Goal: Contribute content: Contribute content

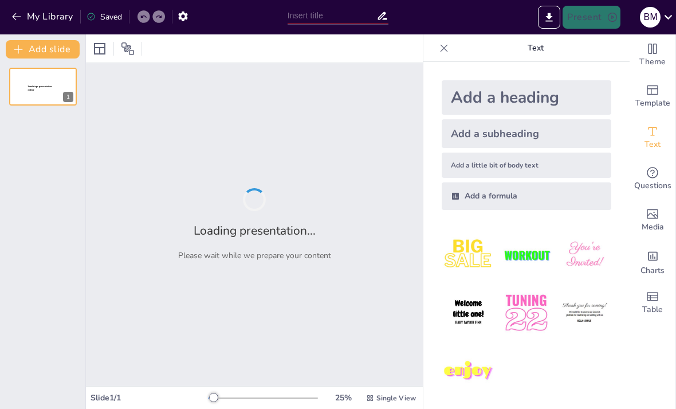
type input "Ready, Set, Drive: Your Guide to Getting That License!"
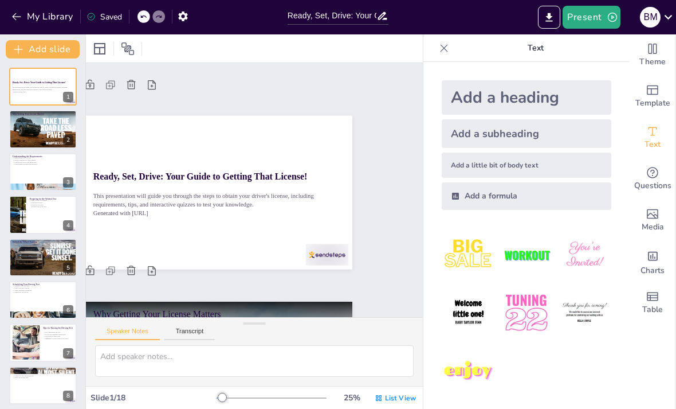
type textarea "Having your driver's license is a significant step towards independence. It all…"
checkbox input "true"
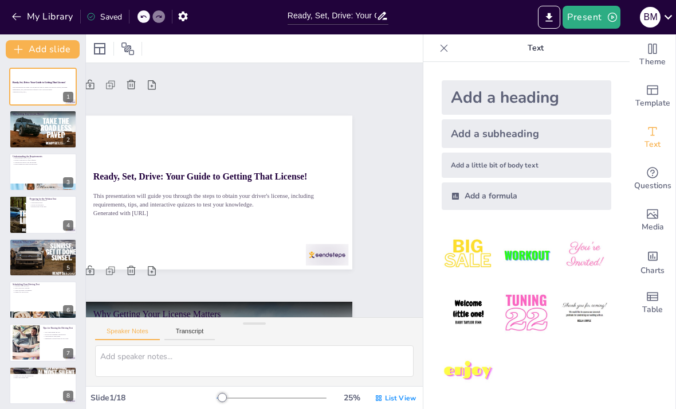
checkbox input "true"
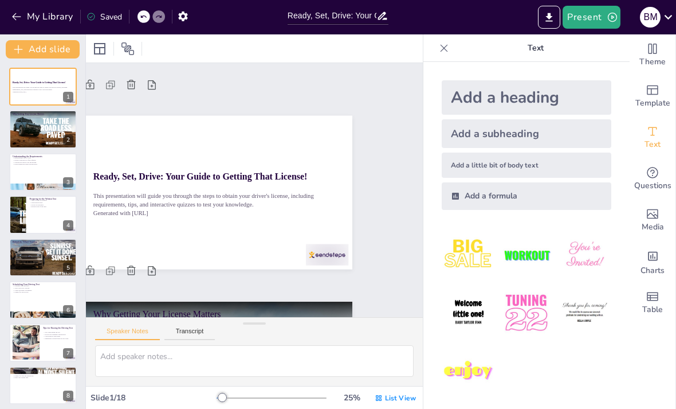
checkbox input "true"
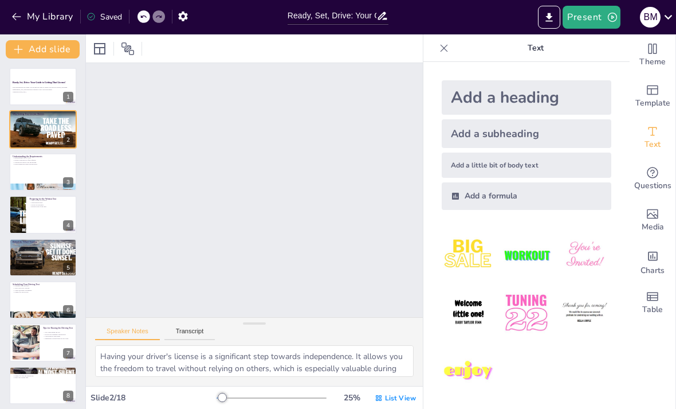
click at [25, 92] on p "Generated with [URL]" at bounding box center [43, 92] width 61 height 2
checkbox input "true"
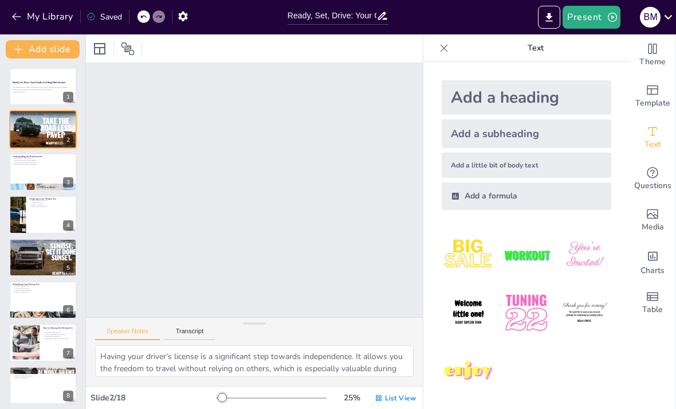
checkbox input "true"
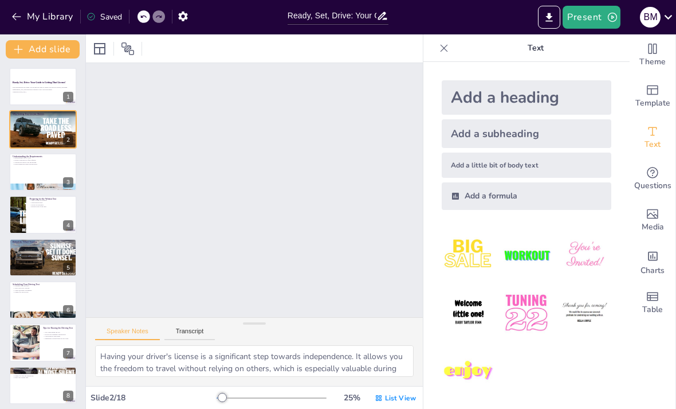
checkbox input "true"
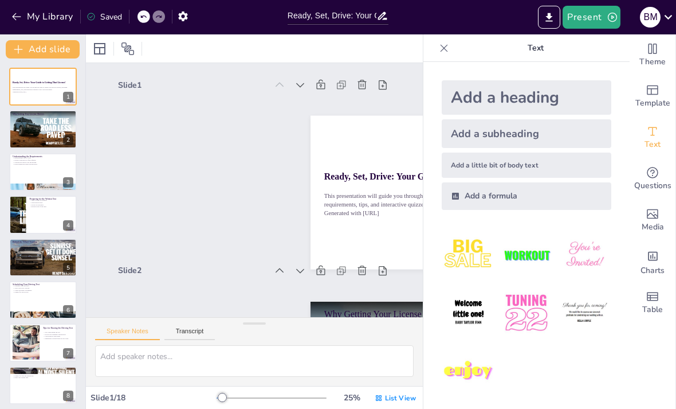
scroll to position [2, 0]
checkbox input "true"
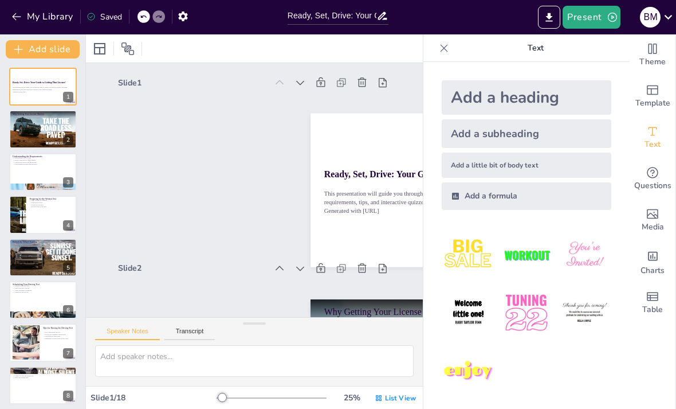
checkbox input "true"
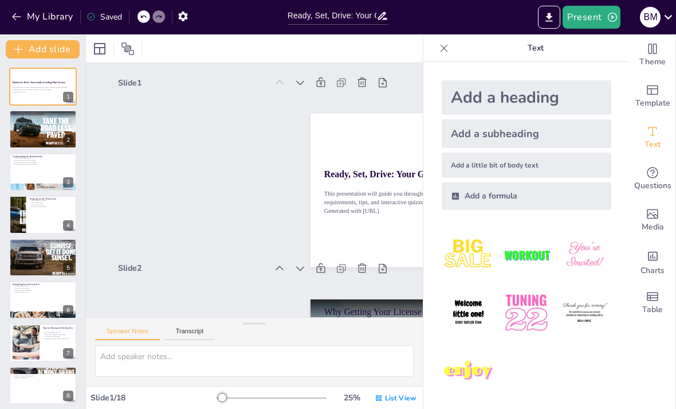
checkbox input "true"
click at [445, 45] on icon at bounding box center [443, 47] width 11 height 11
checkbox input "true"
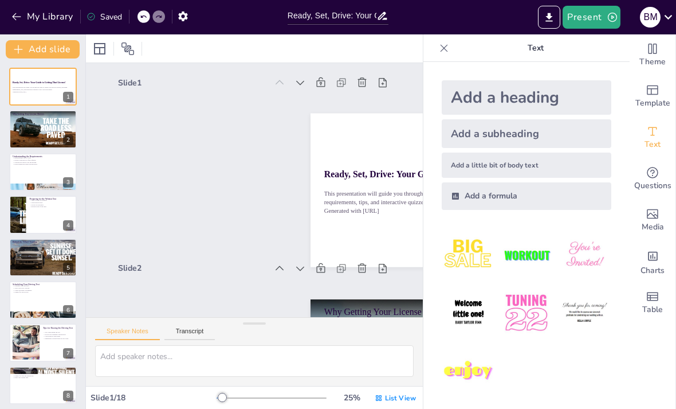
checkbox input "true"
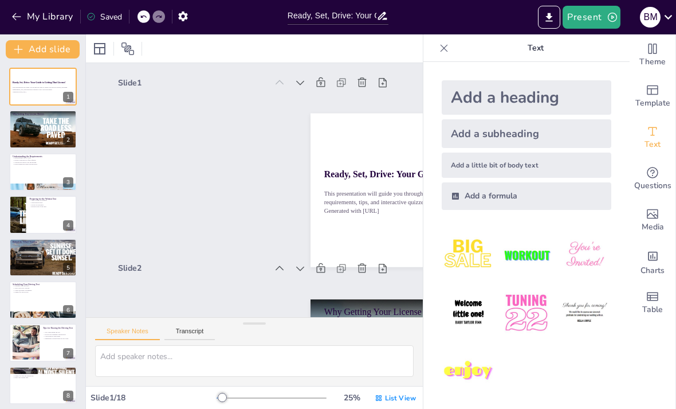
checkbox input "true"
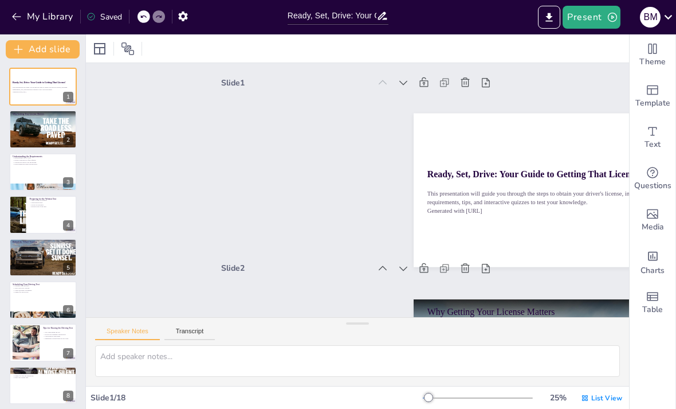
click at [50, 135] on div at bounding box center [42, 129] width 87 height 38
type textarea "Having your driver's license is a significant step towards independence. It all…"
checkbox input "true"
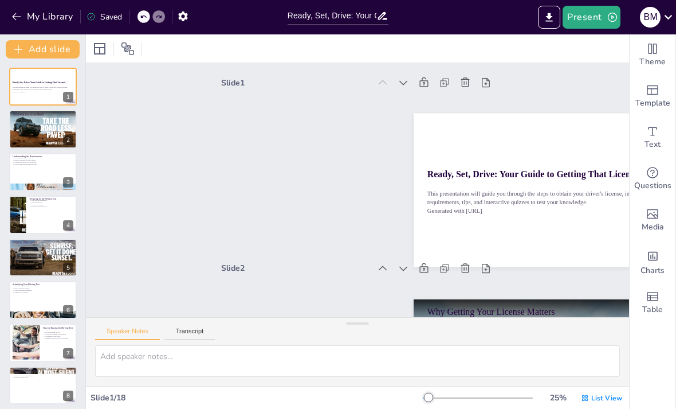
checkbox input "true"
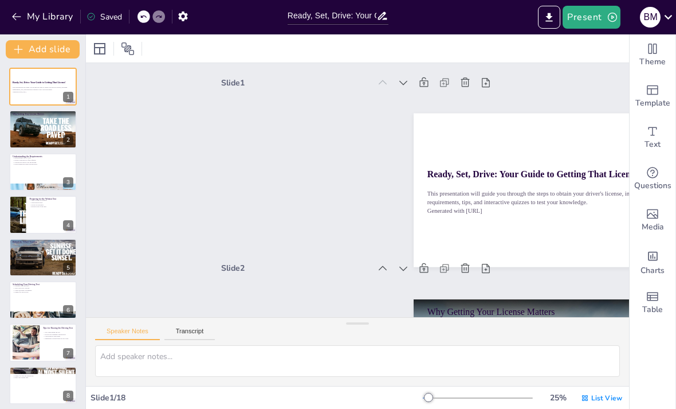
checkbox input "true"
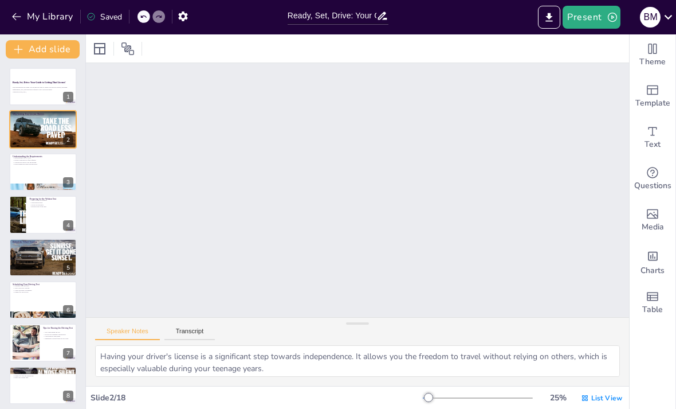
scroll to position [187, 0]
click at [45, 272] on div at bounding box center [42, 257] width 89 height 38
type textarea "Driving with a licensed adult is essential for gaining practical experience. Th…"
checkbox input "true"
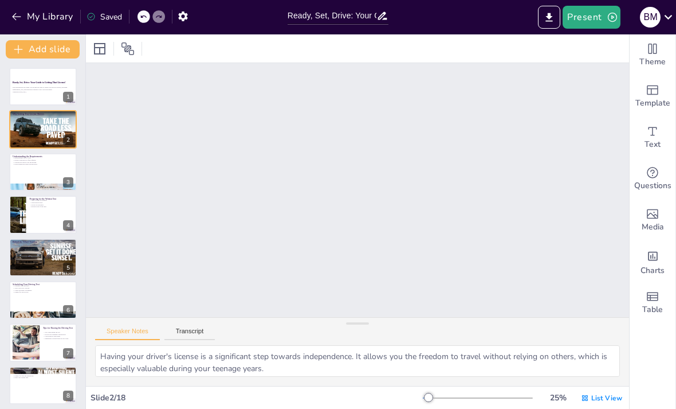
checkbox input "true"
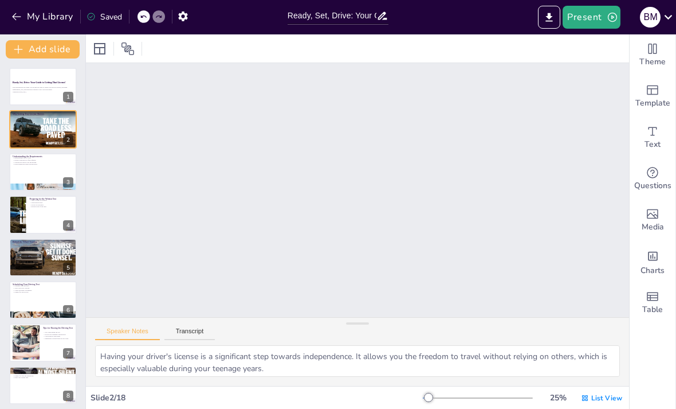
checkbox input "true"
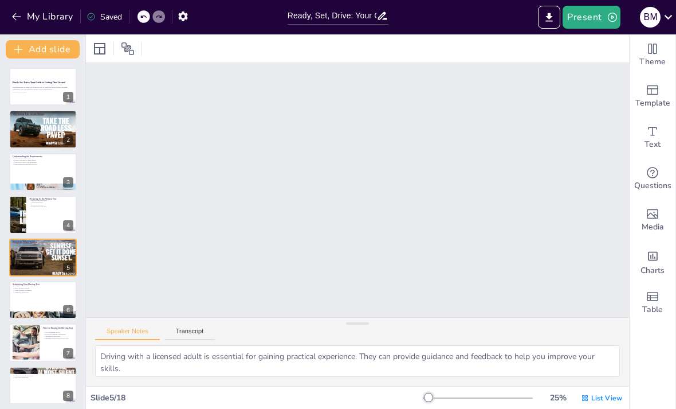
scroll to position [745, 0]
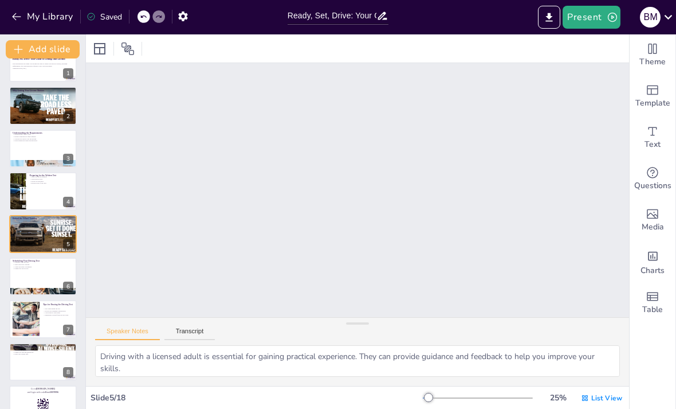
click at [37, 276] on div at bounding box center [43, 276] width 68 height 38
type textarea "It's a good idea to schedule your driving test as soon as you feel ready. This …"
checkbox input "true"
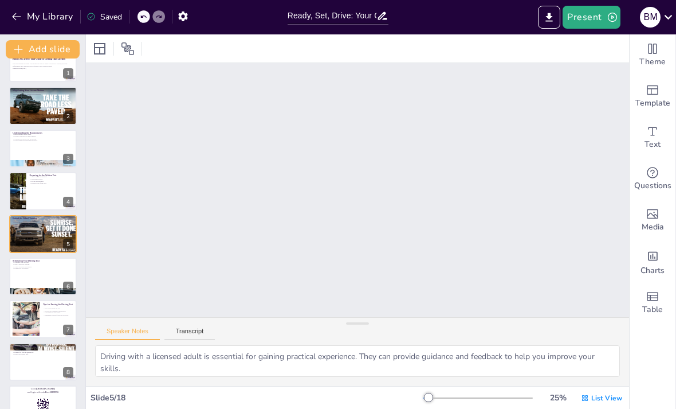
checkbox input "true"
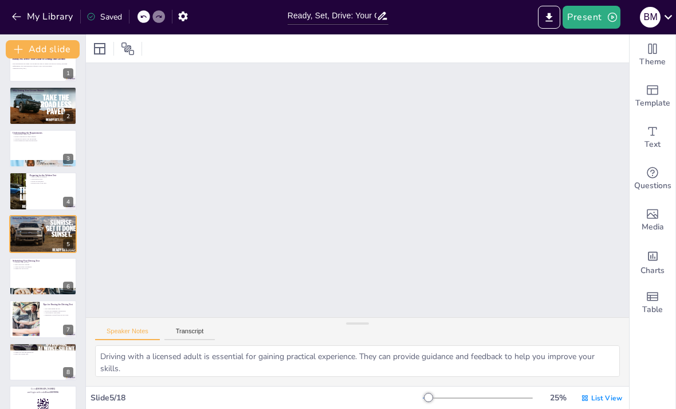
checkbox input "true"
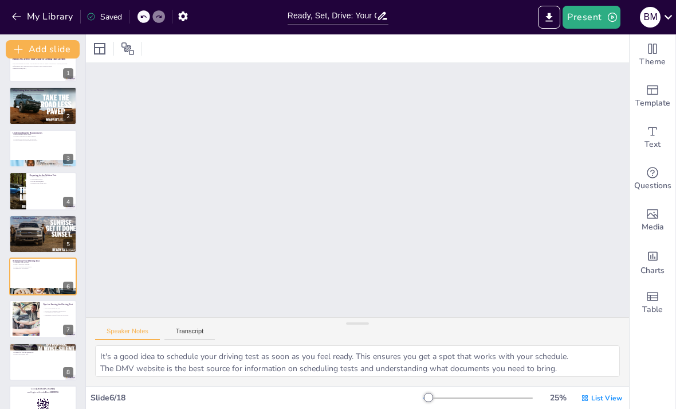
scroll to position [930, 0]
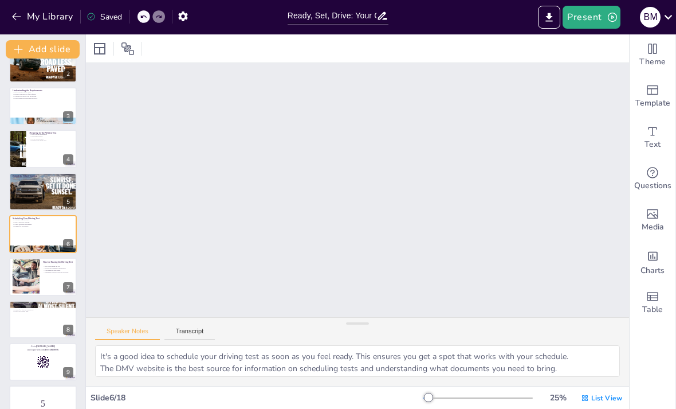
checkbox input "true"
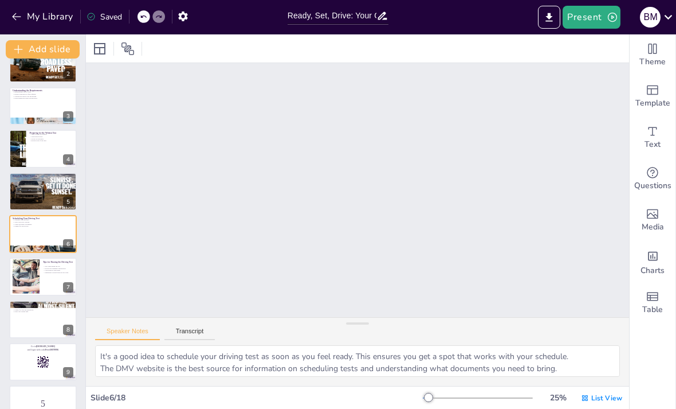
checkbox input "true"
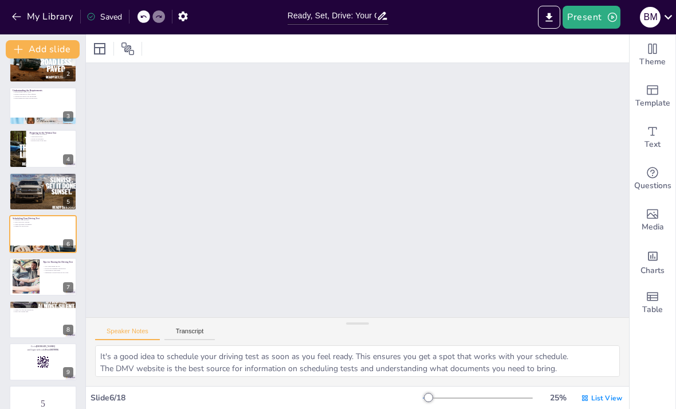
checkbox input "true"
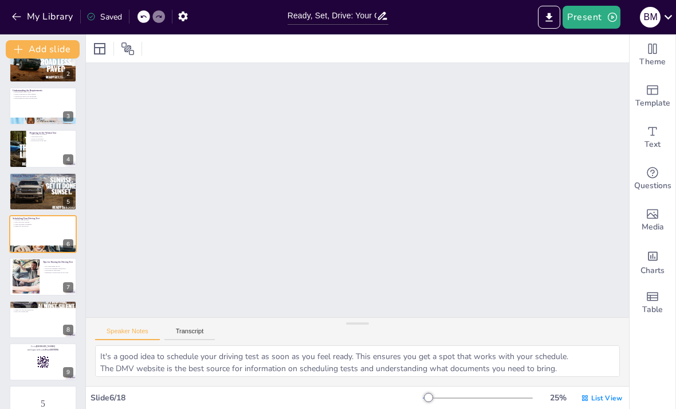
checkbox input "true"
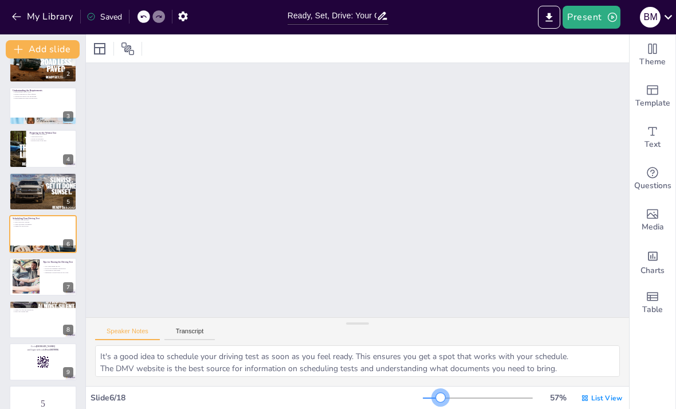
checkbox input "true"
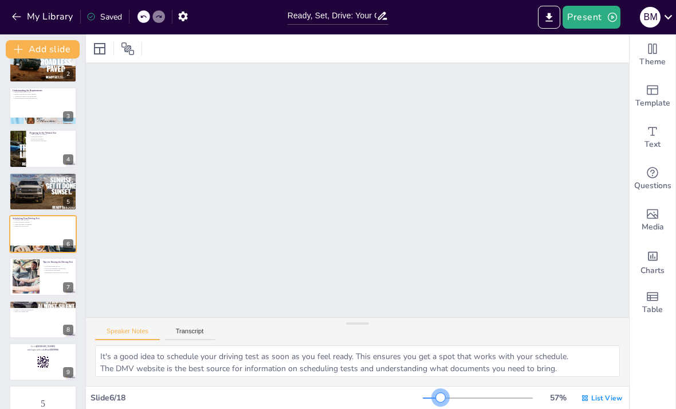
checkbox input "true"
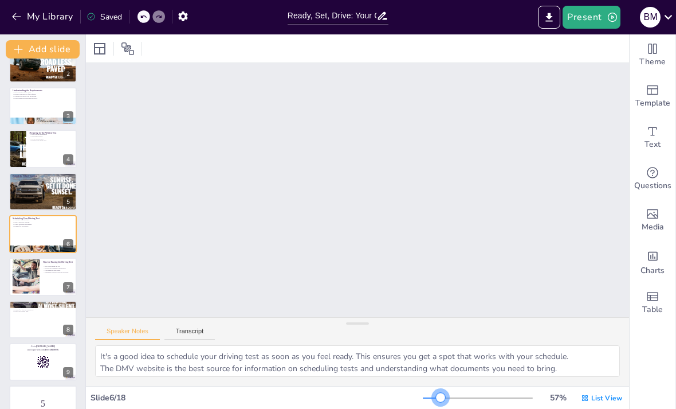
checkbox input "true"
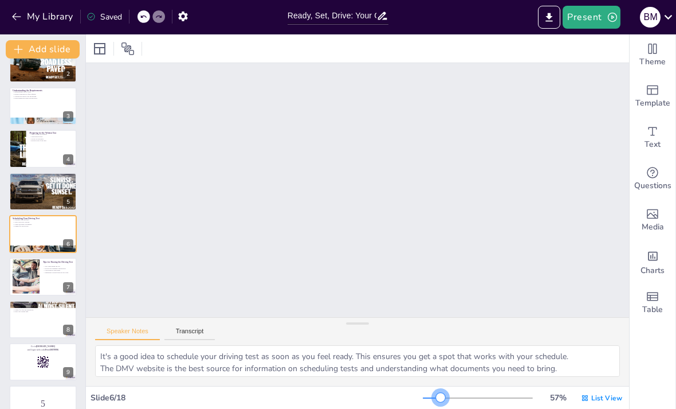
checkbox input "true"
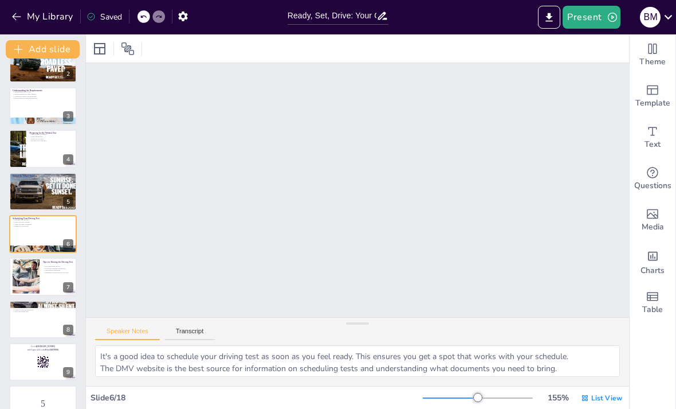
click at [479, 399] on div at bounding box center [477, 397] width 9 height 9
click at [491, 392] on div "155 % List View" at bounding box center [524, 398] width 202 height 18
checkbox input "true"
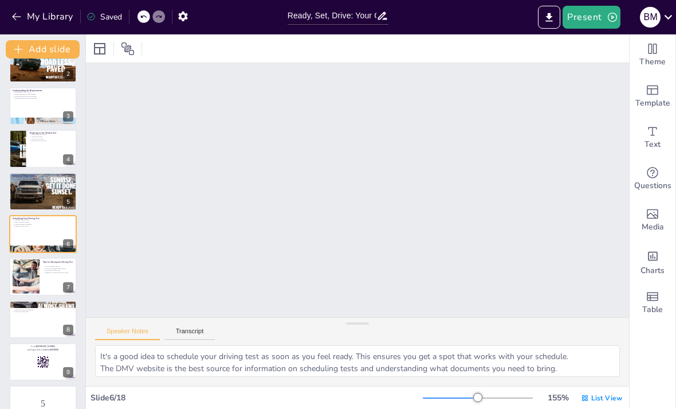
checkbox input "true"
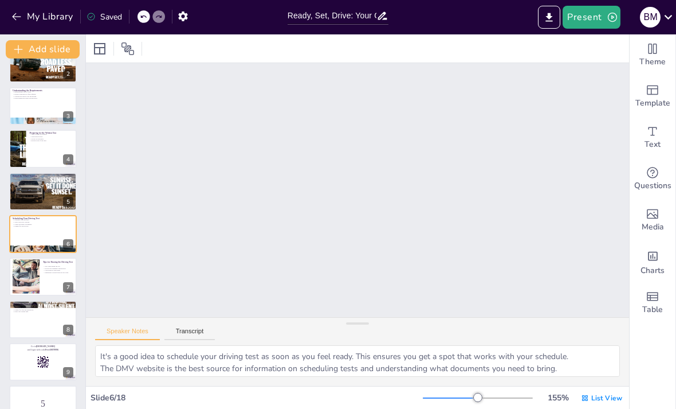
checkbox input "true"
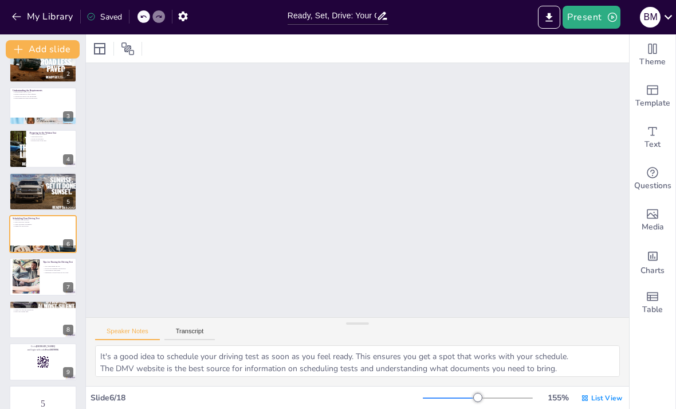
checkbox input "true"
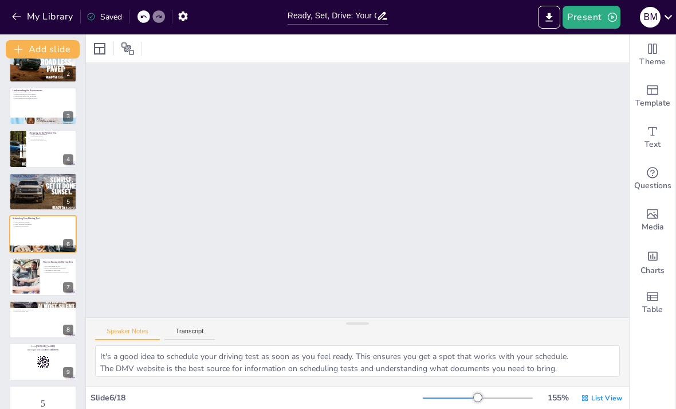
checkbox input "true"
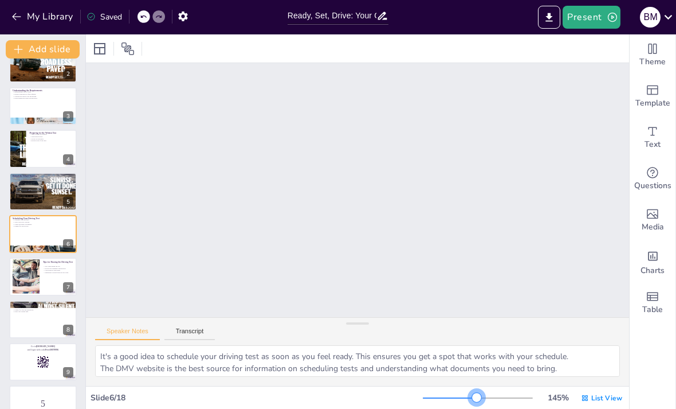
checkbox input "true"
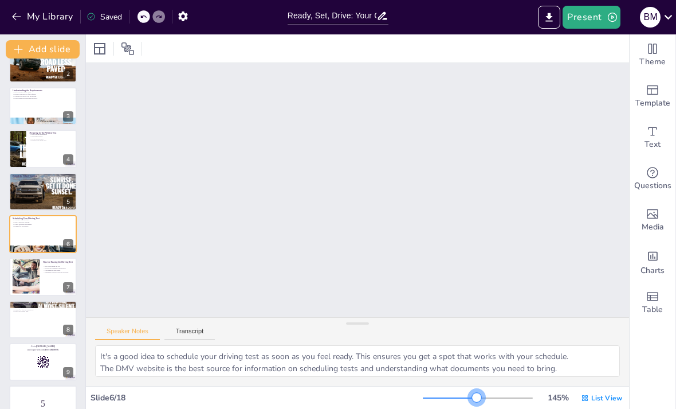
checkbox input "true"
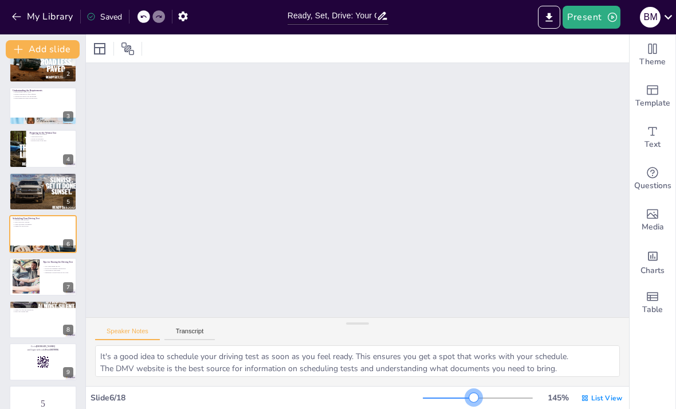
checkbox input "true"
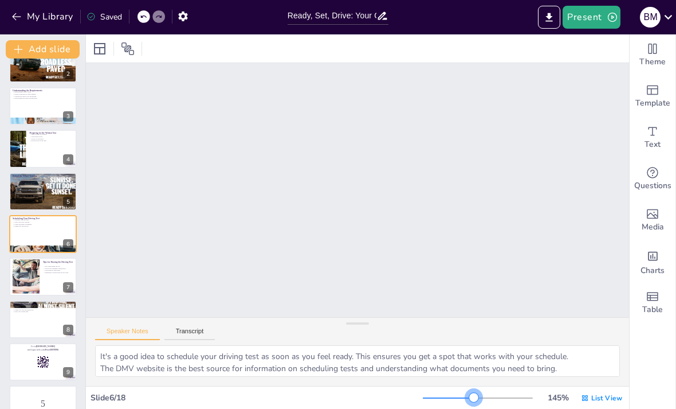
checkbox input "true"
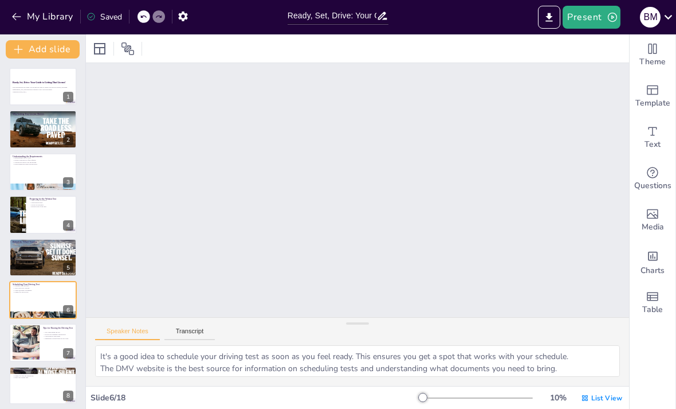
scroll to position [0, 0]
click at [45, 81] on button at bounding box center [51, 78] width 14 height 14
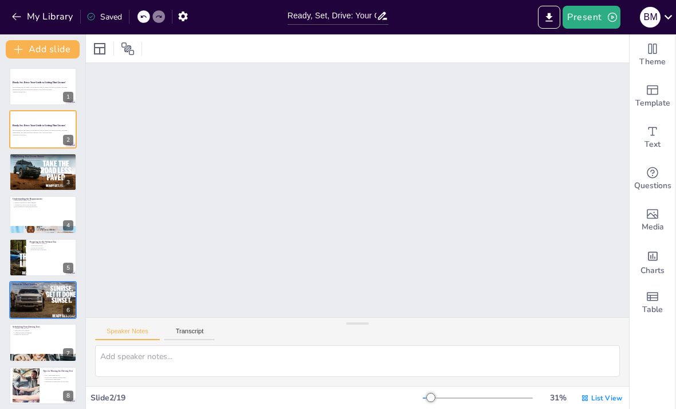
scroll to position [229, 0]
click at [588, 14] on button "Present" at bounding box center [591, 17] width 57 height 23
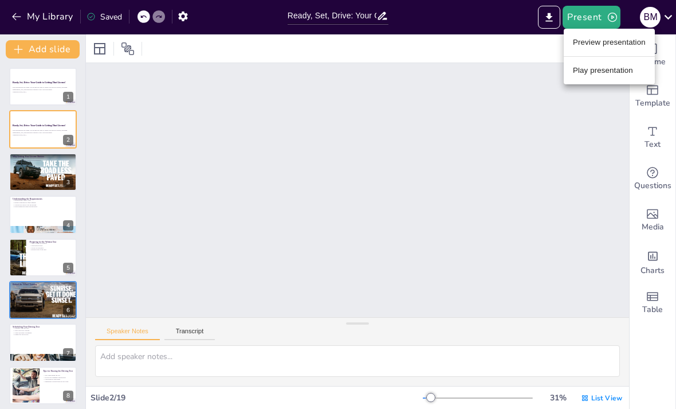
click at [595, 37] on li "Preview presentation" at bounding box center [609, 42] width 91 height 18
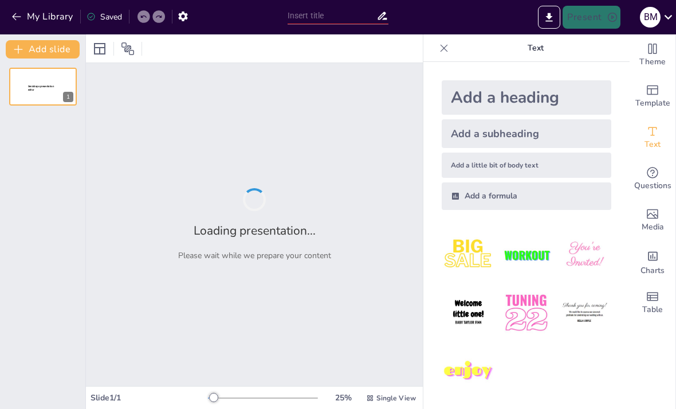
type input "Ready, Set, Drive: Your Guide to Getting That License!"
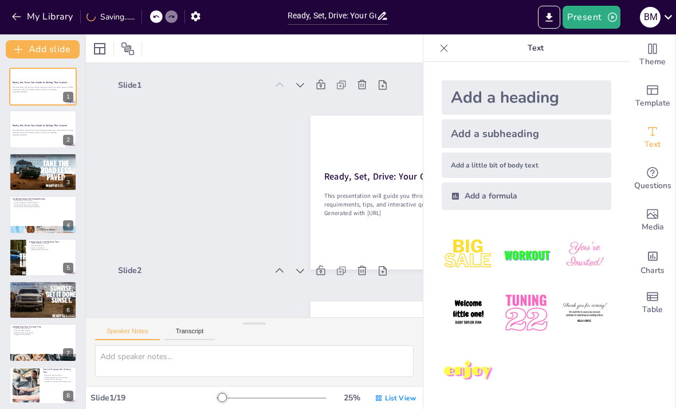
click at [594, 7] on button "Present" at bounding box center [591, 17] width 57 height 23
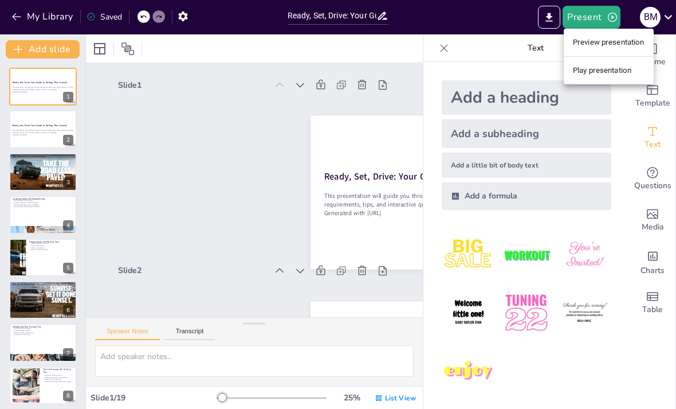
click at [610, 42] on li "Preview presentation" at bounding box center [609, 42] width 90 height 18
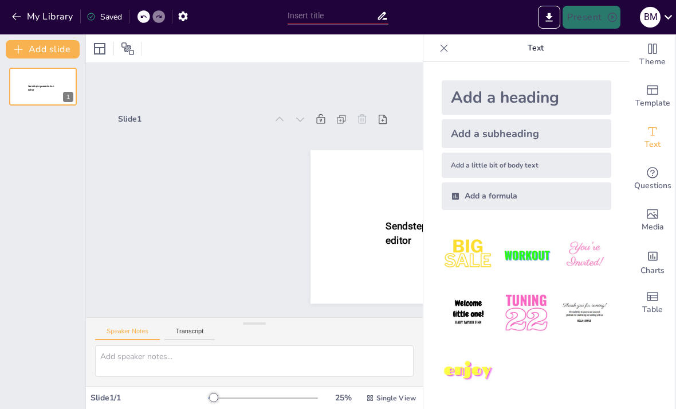
type input "Ready, Set, Drive: Your Guide to Getting That License!"
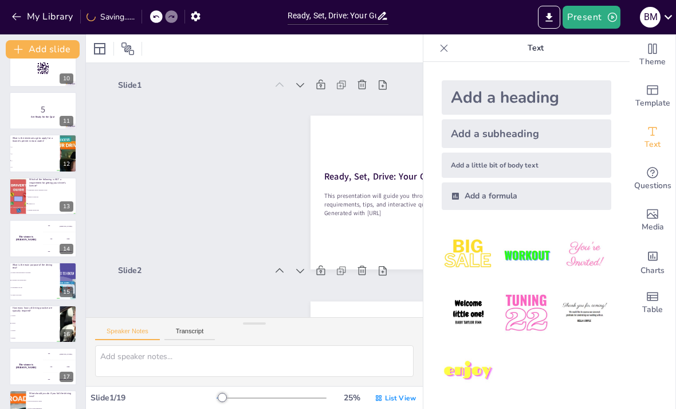
scroll to position [404, 0]
checkbox input "true"
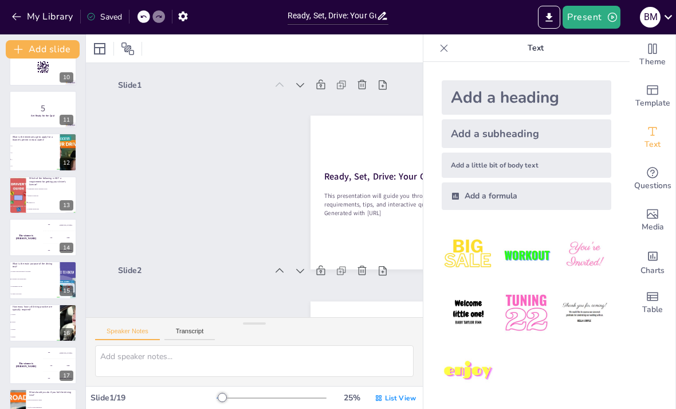
checkbox input "true"
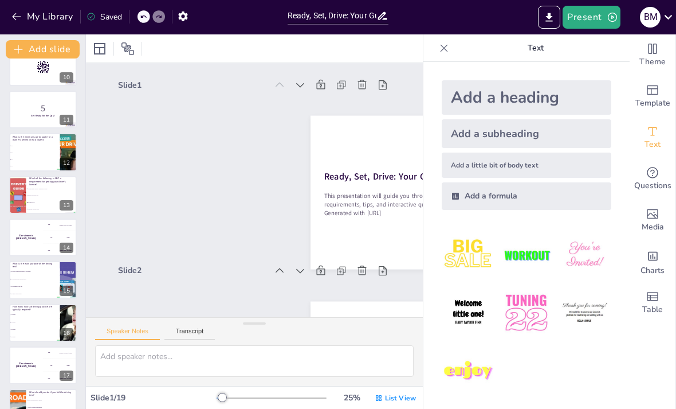
checkbox input "true"
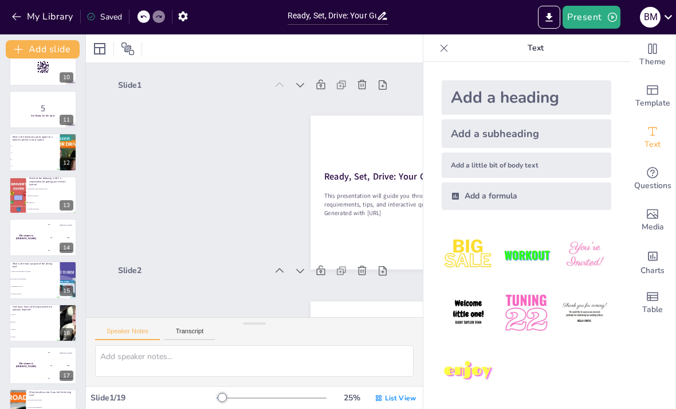
checkbox input "true"
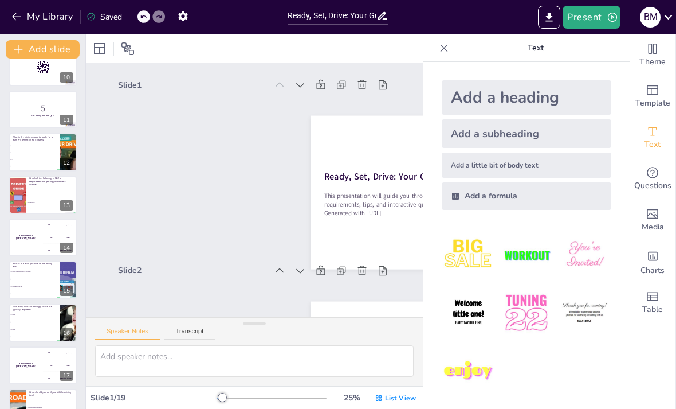
checkbox input "true"
click at [33, 199] on li "Owning a car" at bounding box center [51, 202] width 51 height 6
type textarea "The correct answer is Owning a car. Owning a car is not a requirement for obtai…"
checkbox input "true"
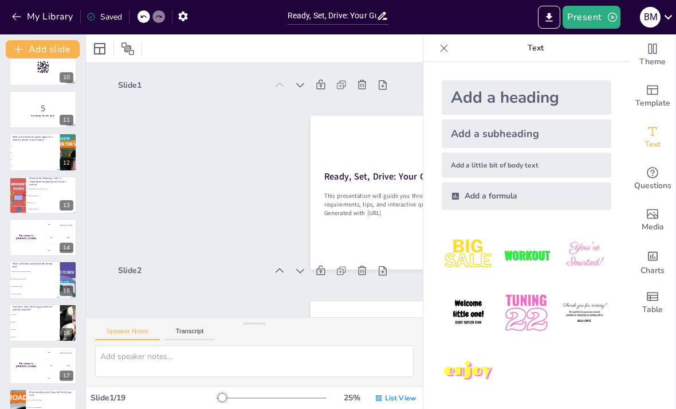
checkbox input "true"
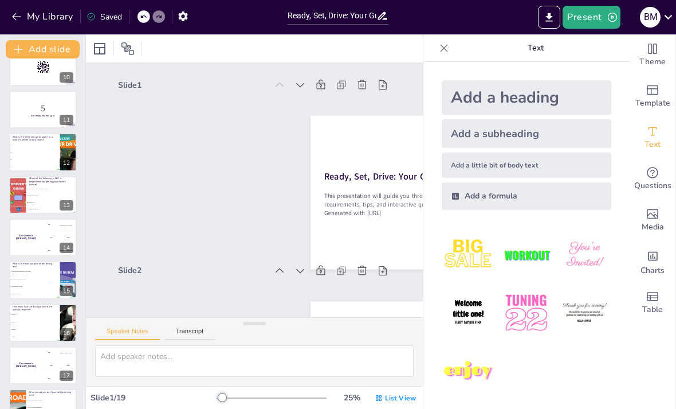
checkbox input "true"
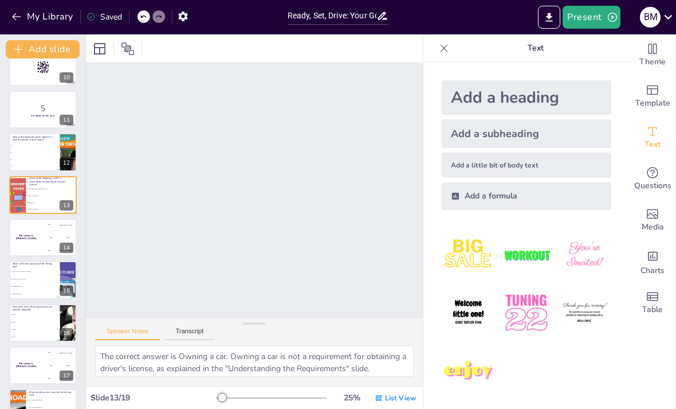
scroll to position [2229, 0]
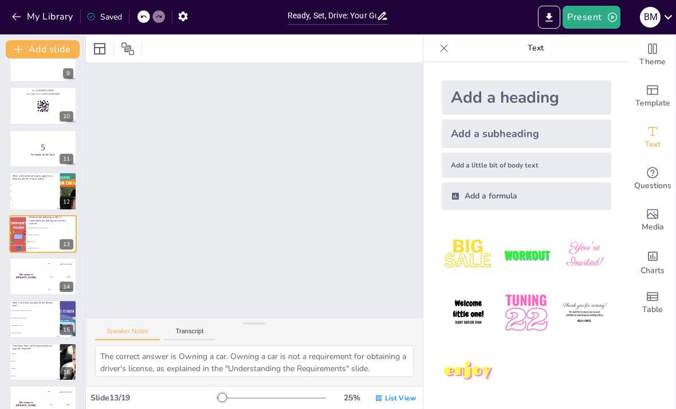
checkbox input "true"
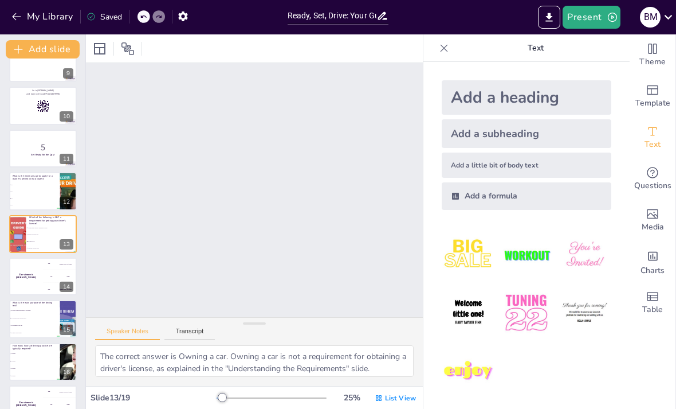
checkbox input "true"
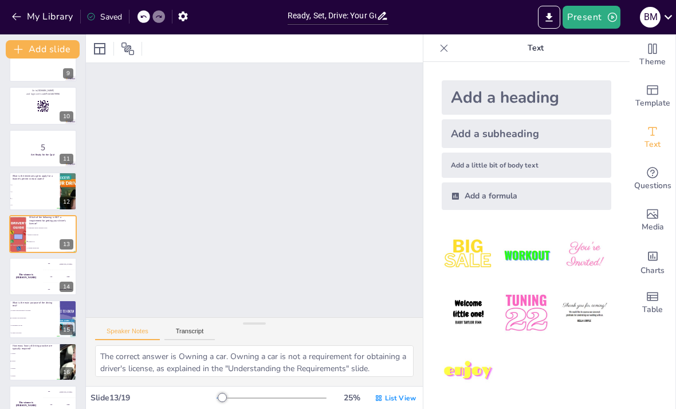
click at [445, 43] on icon at bounding box center [443, 47] width 11 height 11
checkbox input "true"
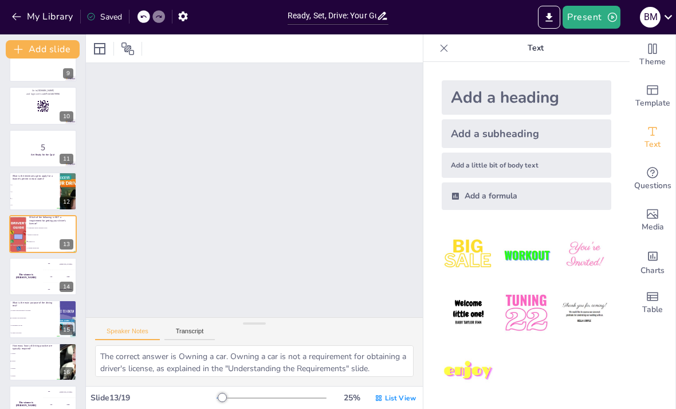
checkbox input "true"
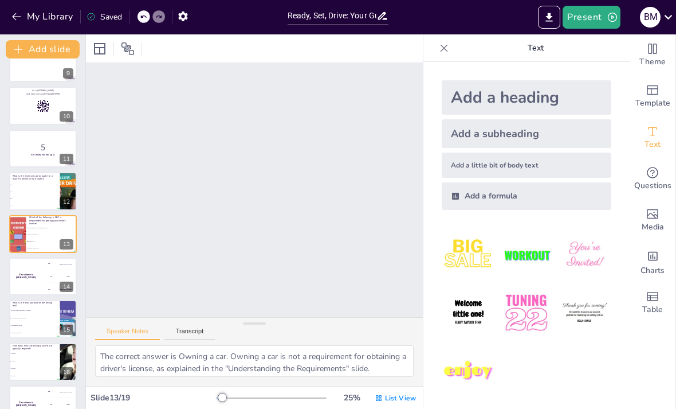
checkbox input "true"
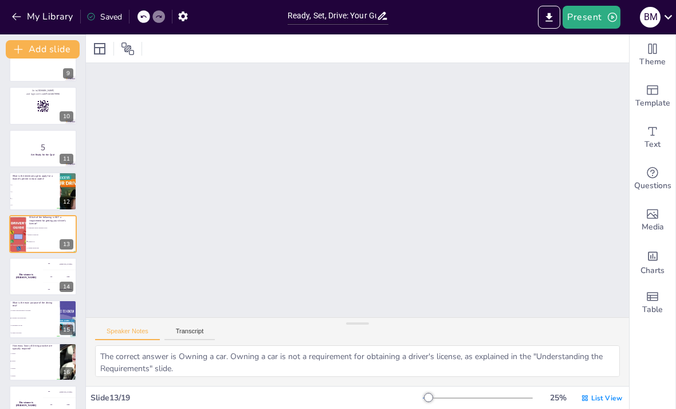
click at [28, 271] on div "The winner is Niels 🏆" at bounding box center [26, 276] width 34 height 38
checkbox input "true"
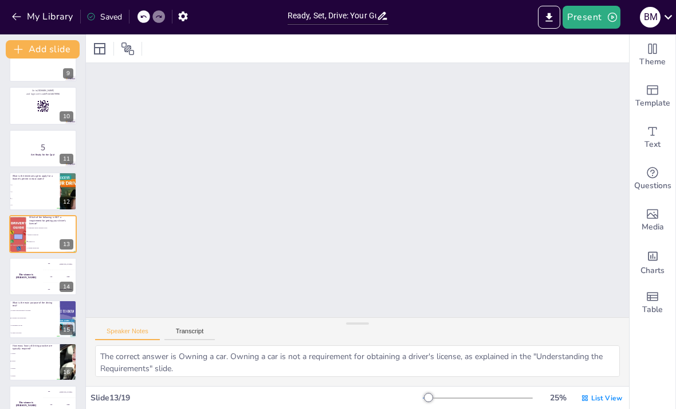
checkbox input "true"
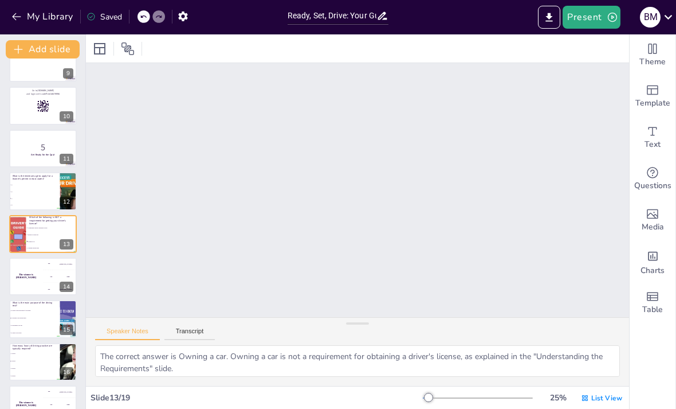
checkbox input "true"
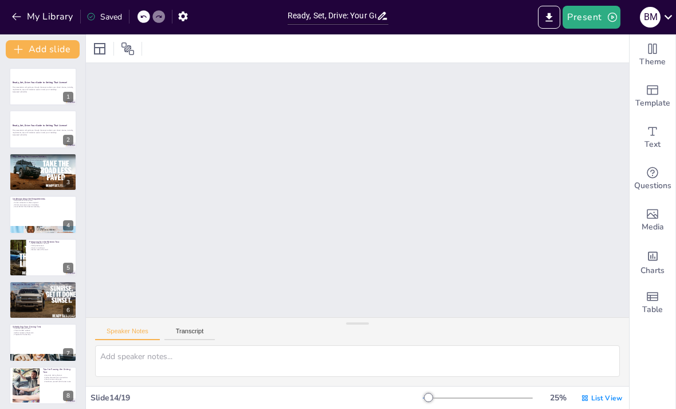
scroll to position [0, 0]
checkbox input "true"
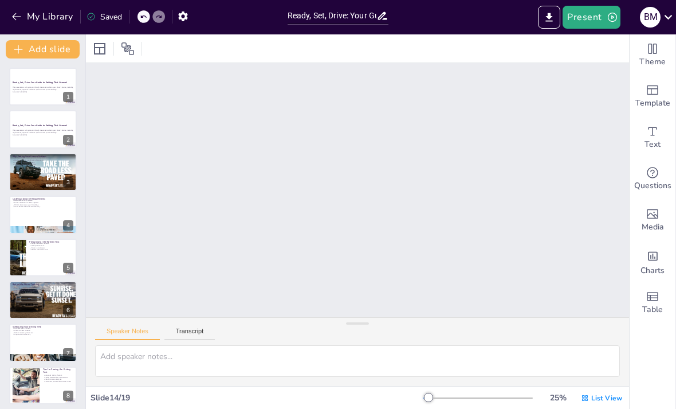
checkbox input "true"
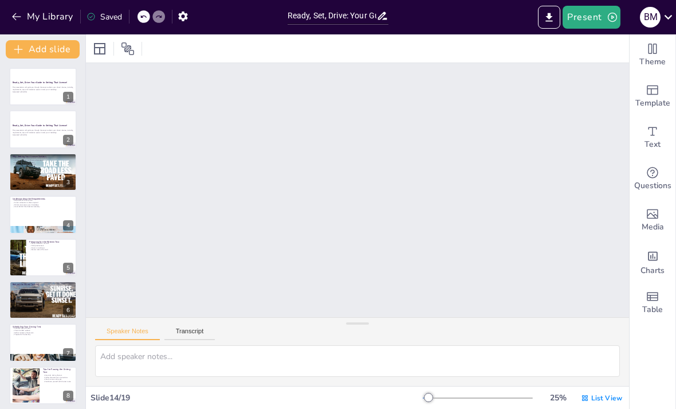
checkbox input "true"
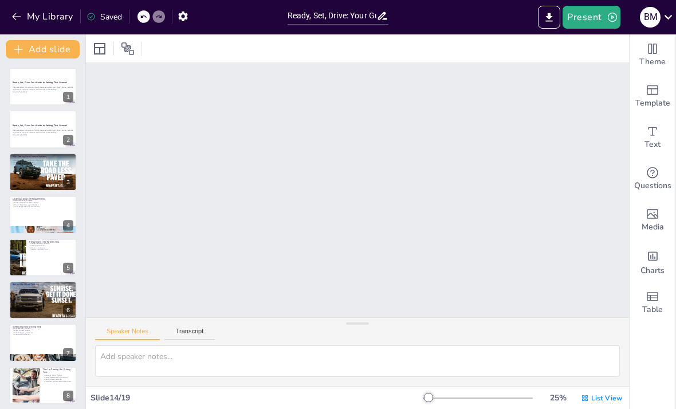
checkbox input "true"
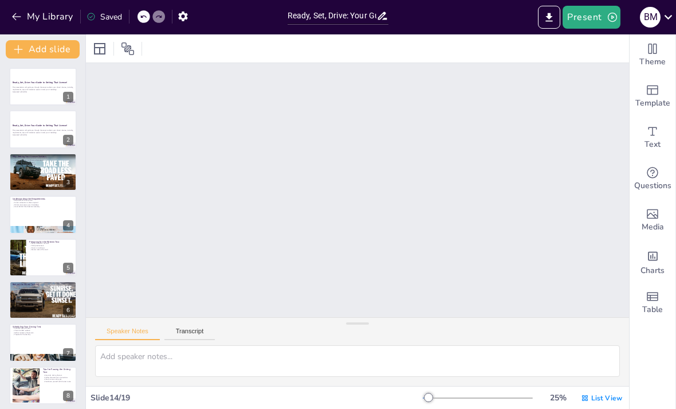
checkbox input "true"
click at [30, 77] on div at bounding box center [43, 87] width 68 height 38
checkbox input "true"
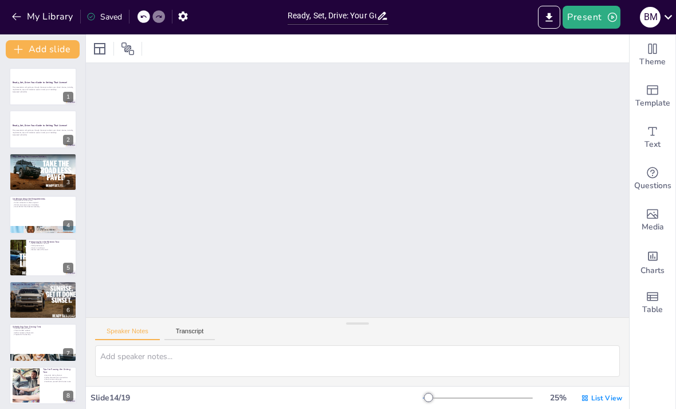
checkbox input "true"
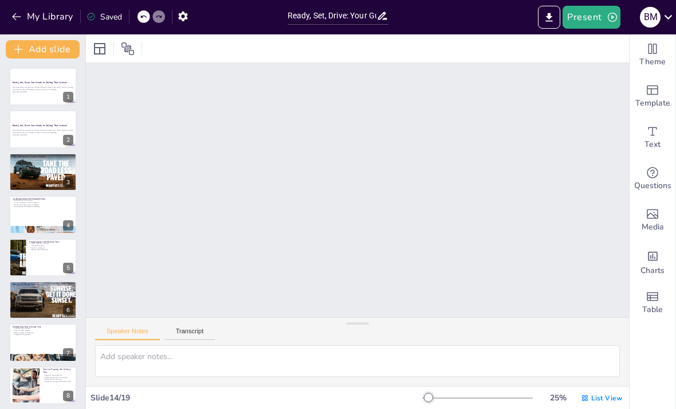
checkbox input "true"
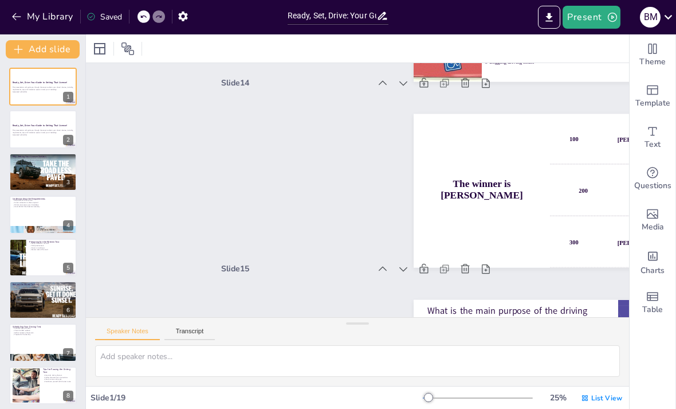
scroll to position [2, 0]
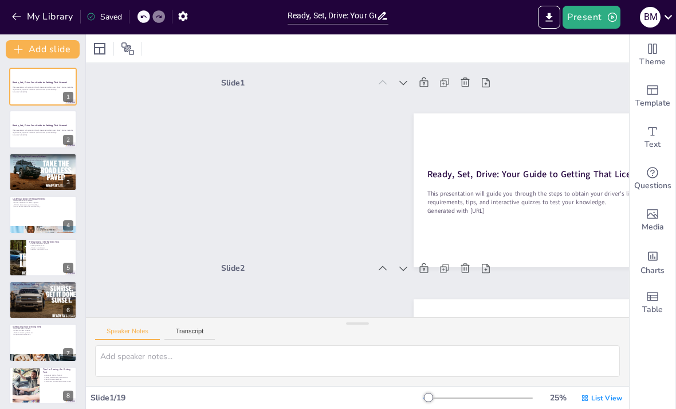
click at [582, 21] on button "Present" at bounding box center [591, 17] width 57 height 23
checkbox input "true"
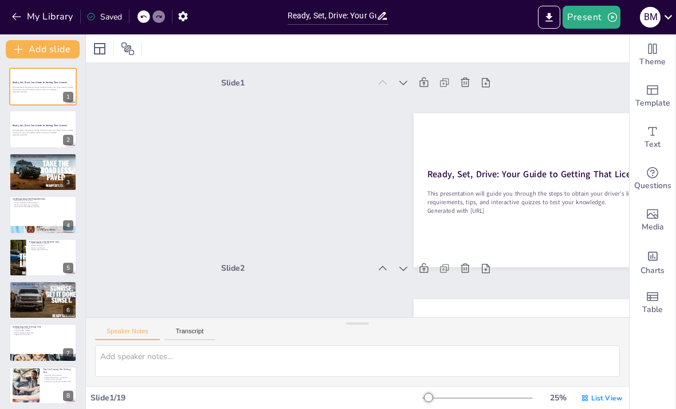
checkbox input "true"
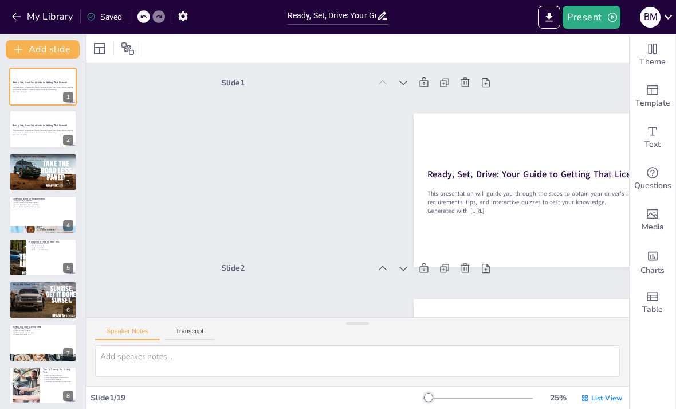
checkbox input "true"
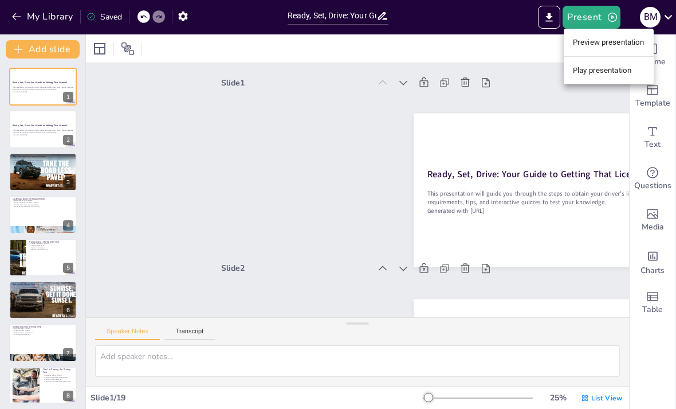
click at [582, 39] on li "Preview presentation" at bounding box center [609, 42] width 90 height 18
